Goal: Understand process/instructions: Learn how to perform a task or action

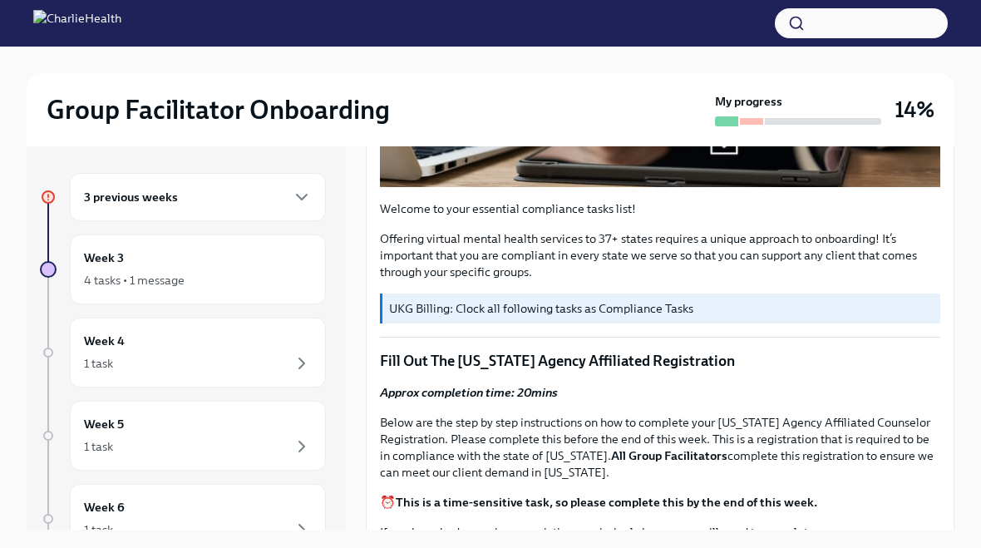
click at [246, 195] on div "3 previous weeks" at bounding box center [198, 197] width 228 height 20
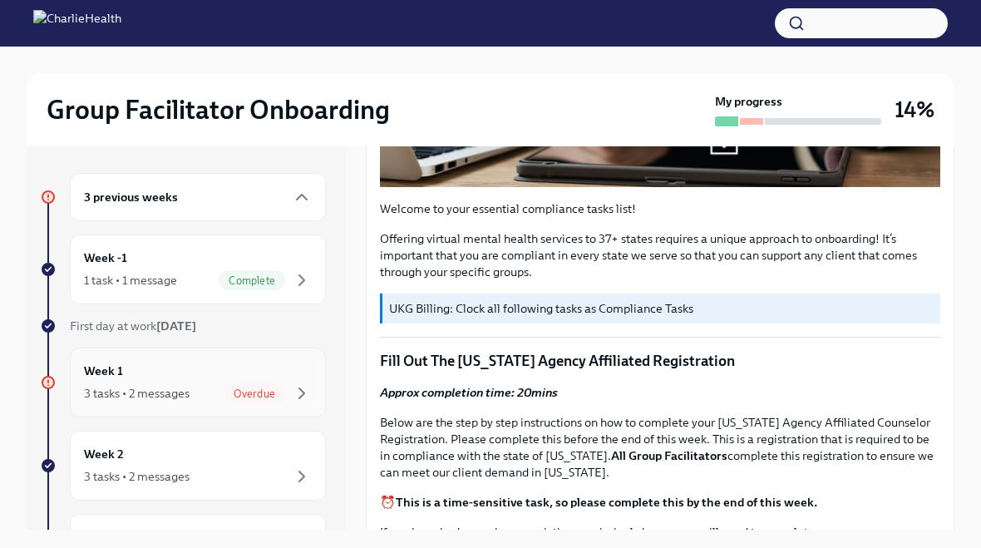
click at [264, 382] on div "Week 1 3 tasks • 2 messages Overdue" at bounding box center [198, 383] width 228 height 42
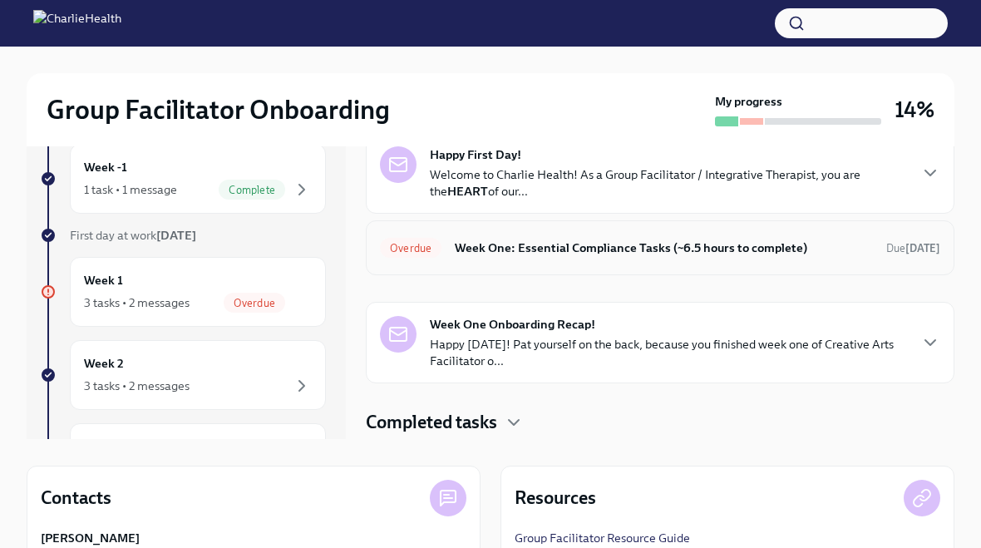
scroll to position [89, 0]
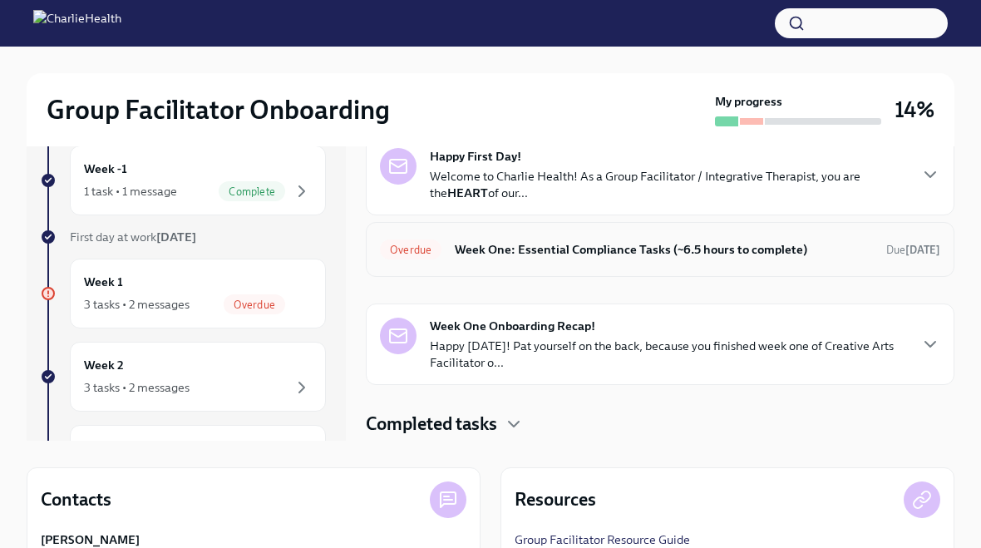
click at [696, 269] on div "Overdue Week One: Essential Compliance Tasks (~6.5 hours to complete) Due [DATE]" at bounding box center [660, 249] width 589 height 55
click at [674, 246] on h6 "Week One: Essential Compliance Tasks (~6.5 hours to complete)" at bounding box center [664, 249] width 418 height 18
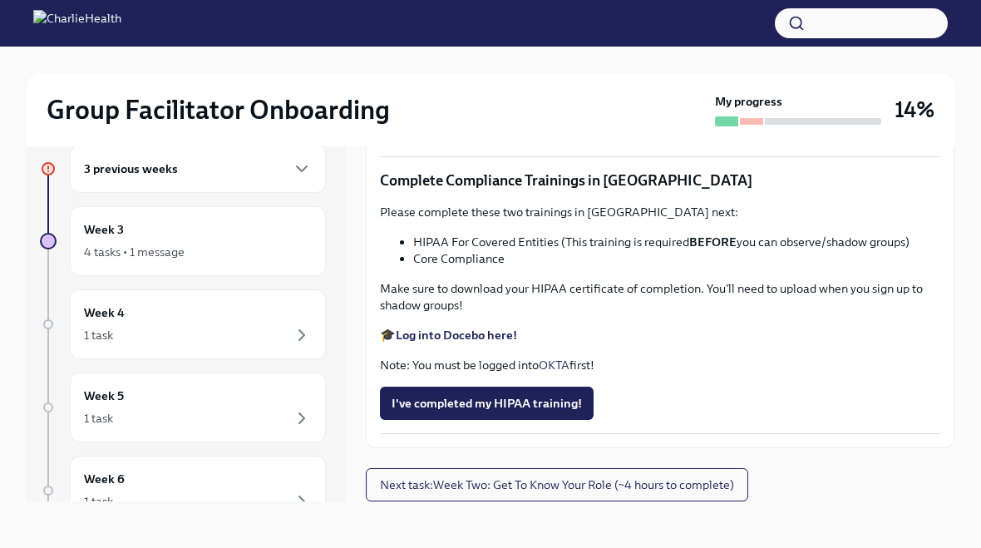
scroll to position [3792, 0]
click at [505, 396] on span "I've completed my HIPAA training!" at bounding box center [487, 403] width 190 height 17
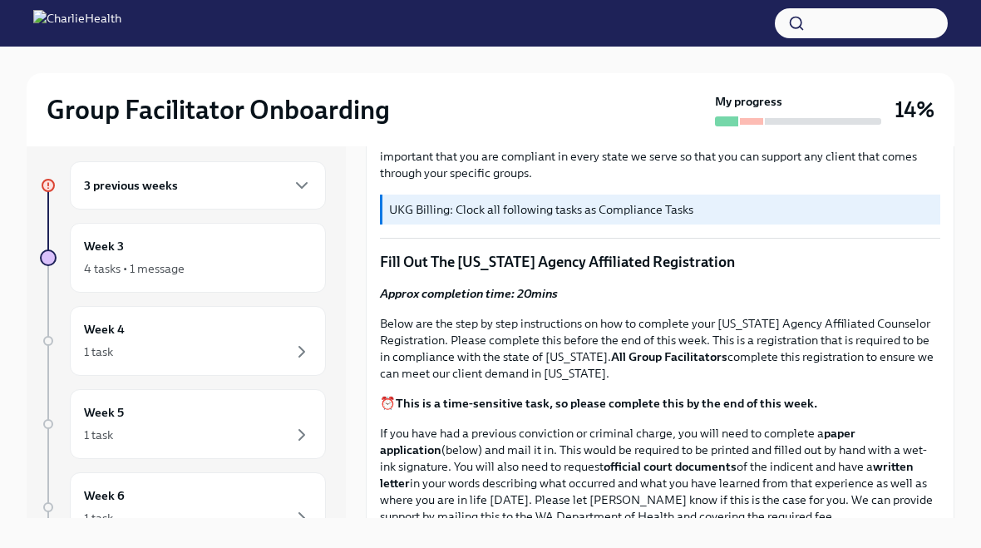
scroll to position [0, 0]
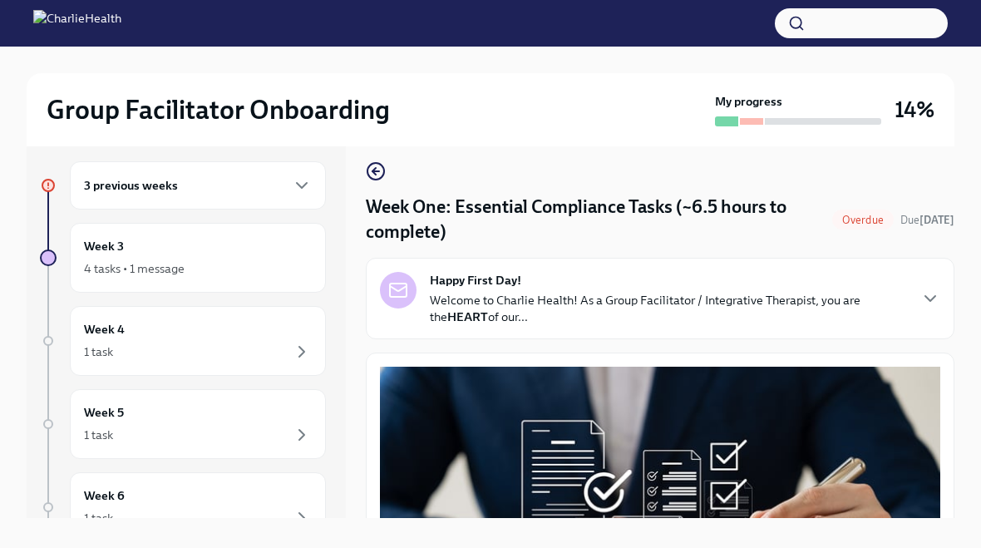
click at [557, 310] on p "Welcome to Charlie Health! As a Group Facilitator / Integrative Therapist, you …" at bounding box center [668, 308] width 477 height 33
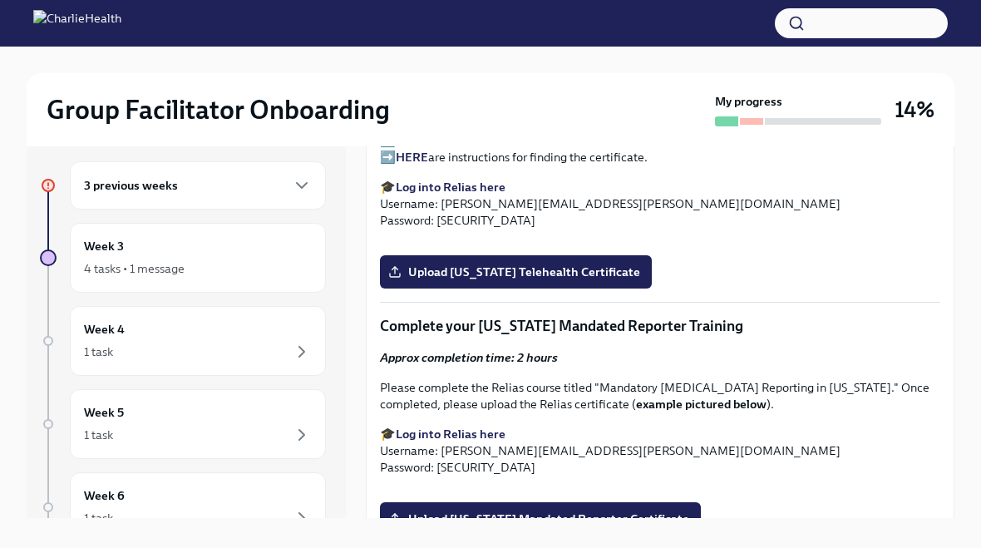
scroll to position [3087, 0]
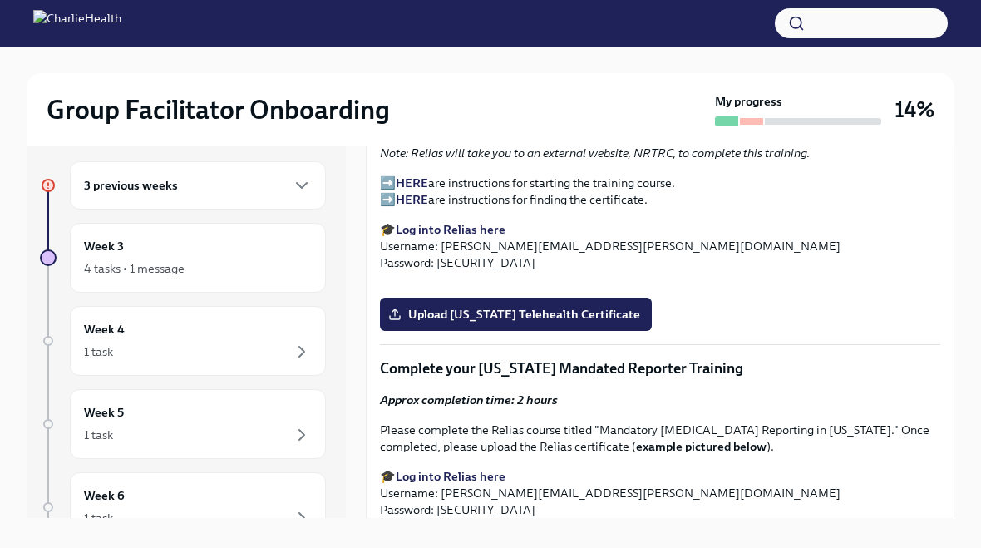
click at [459, 237] on strong "Log into Relias here" at bounding box center [451, 229] width 110 height 15
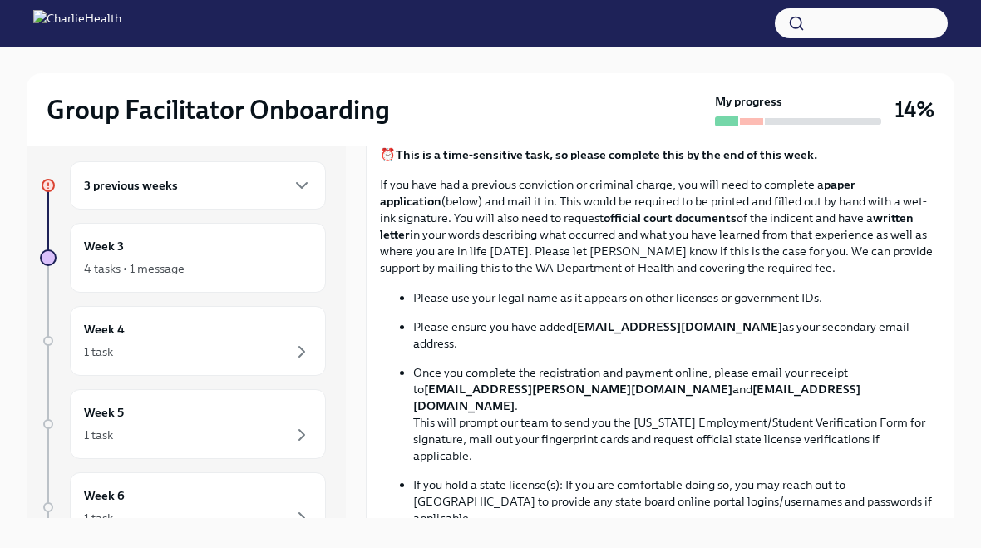
scroll to position [1299, 0]
